Goal: Information Seeking & Learning: Check status

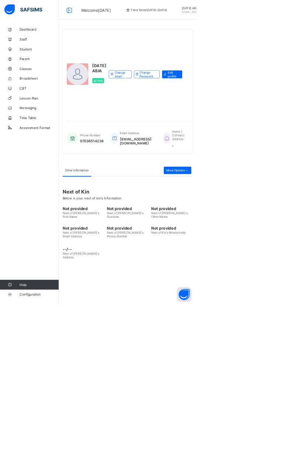
click at [50, 119] on span "Broadsheet" at bounding box center [58, 118] width 59 height 6
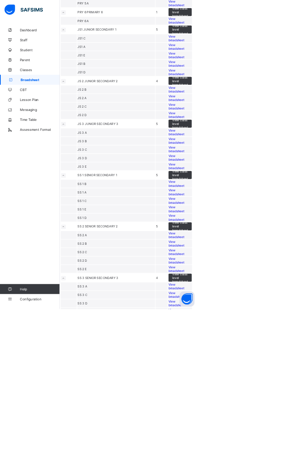
scroll to position [638, 0]
click at [261, 10] on span "View broadsheet" at bounding box center [260, 4] width 23 height 11
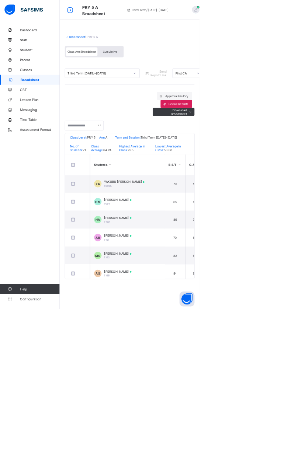
click at [58, 117] on span "Broadsheet" at bounding box center [60, 118] width 58 height 6
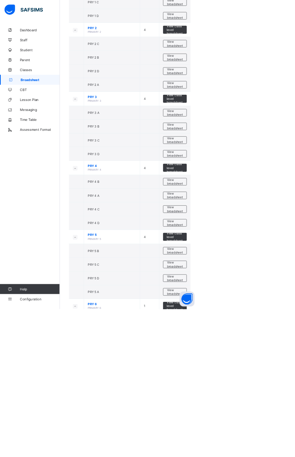
scroll to position [620, 0]
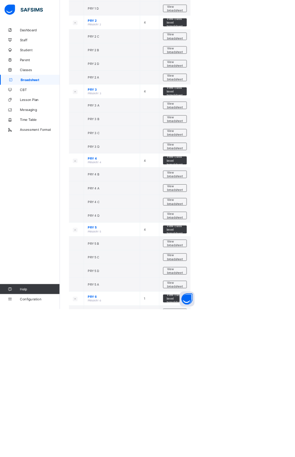
click at [263, 415] on span "View broadsheet" at bounding box center [258, 420] width 23 height 11
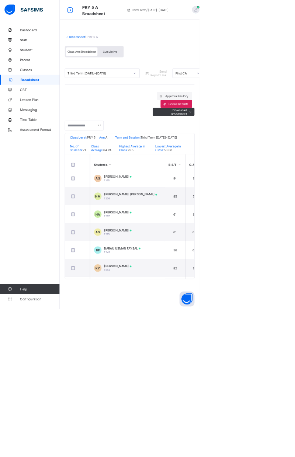
scroll to position [143, 0]
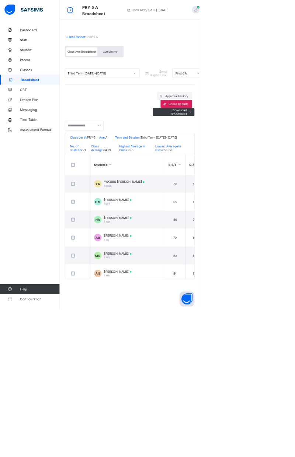
click at [157, 248] on th "Students" at bounding box center [188, 243] width 111 height 30
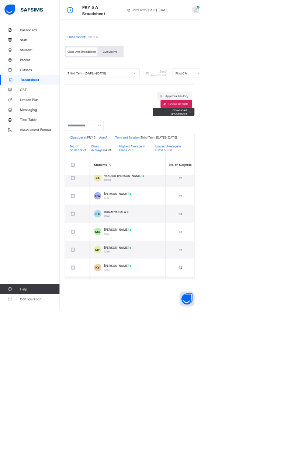
scroll to position [0, 398]
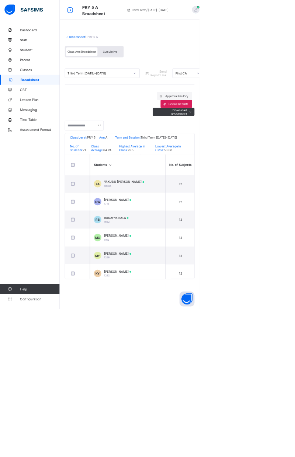
click at [197, 332] on td "RB RUKAYYA BALA 1682" at bounding box center [188, 325] width 111 height 27
